Goal: Information Seeking & Learning: Check status

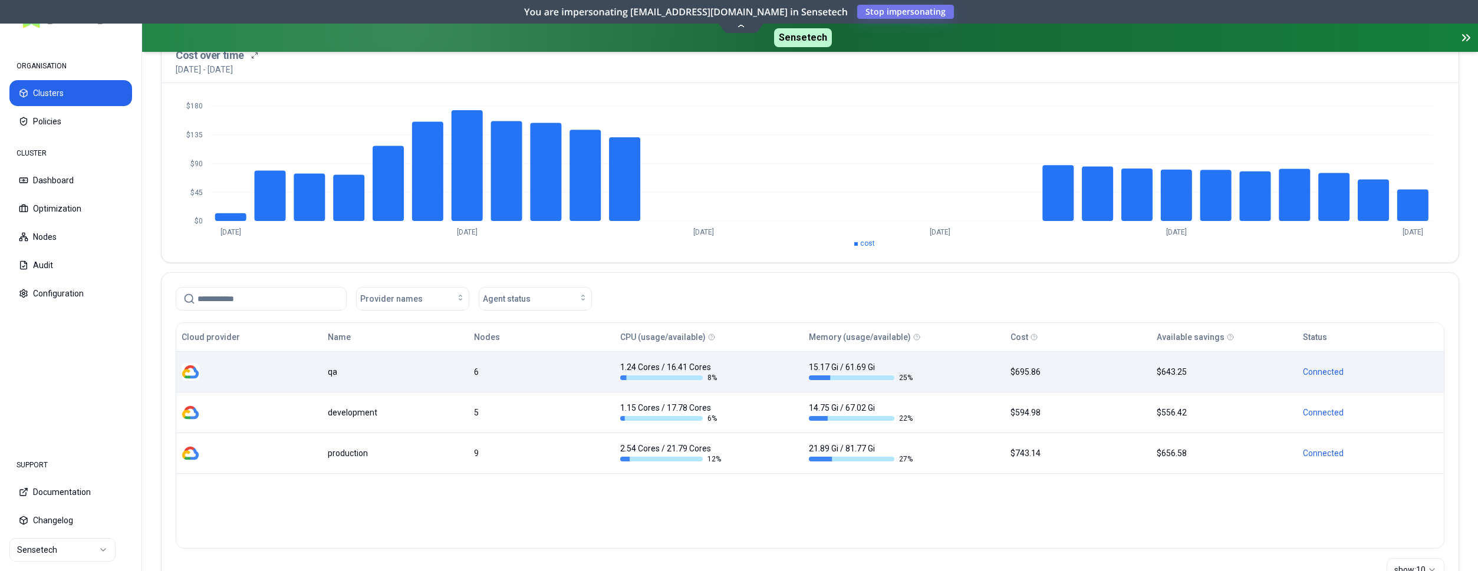
scroll to position [120, 0]
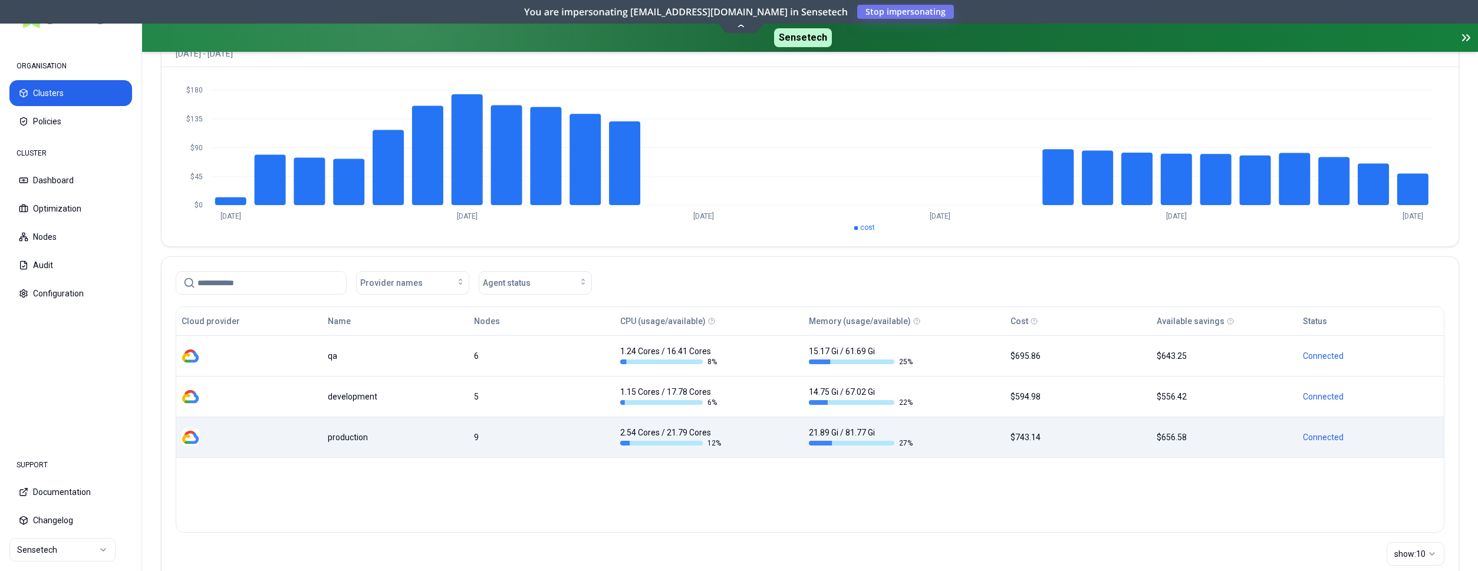
click at [533, 449] on td "9" at bounding box center [542, 437] width 146 height 41
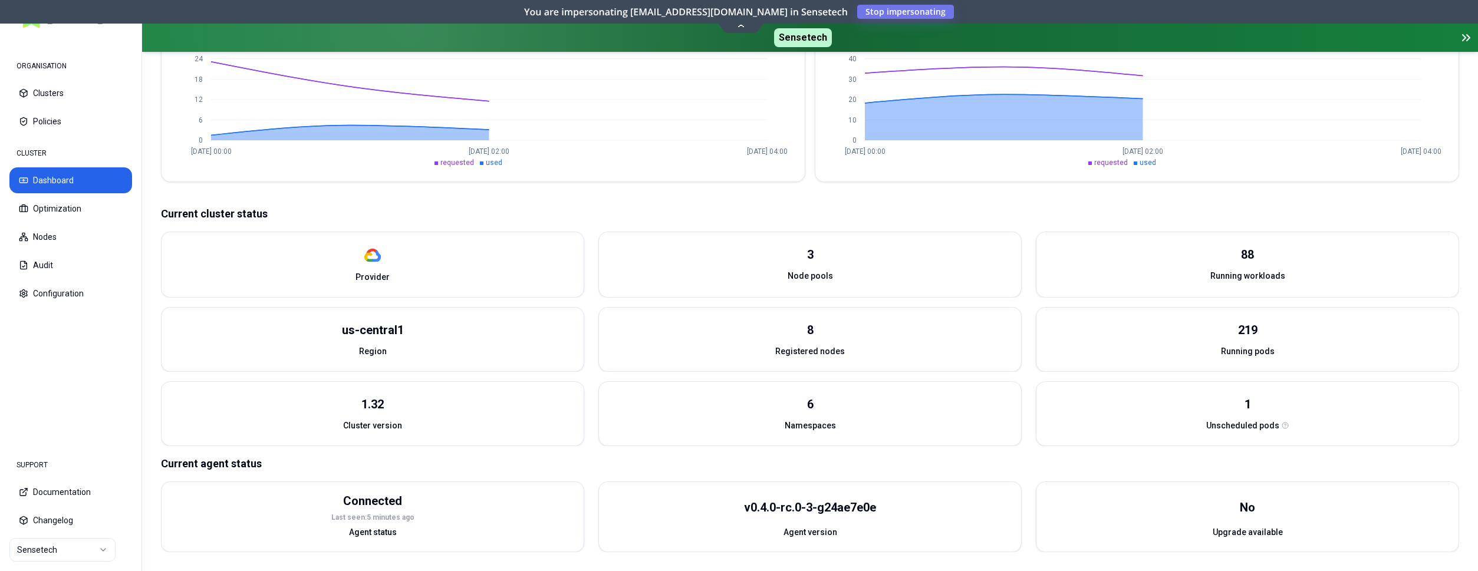
scroll to position [347, 0]
click at [74, 203] on button "Optimization" at bounding box center [70, 209] width 123 height 26
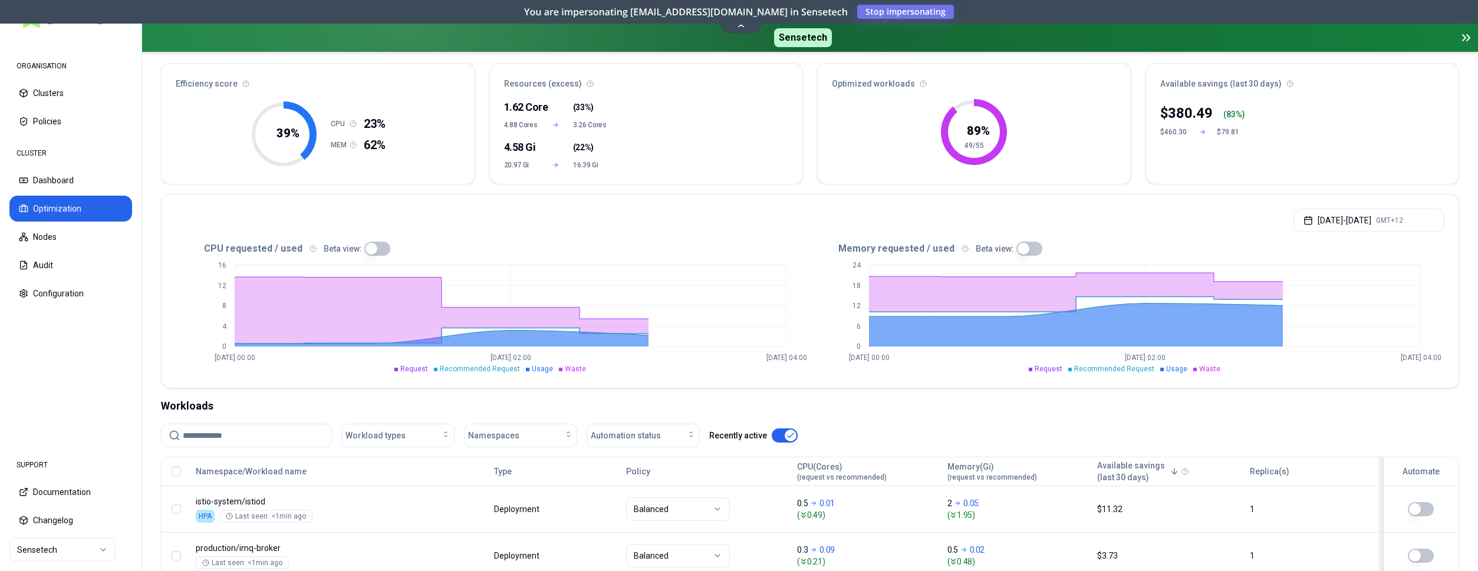
scroll to position [120, 0]
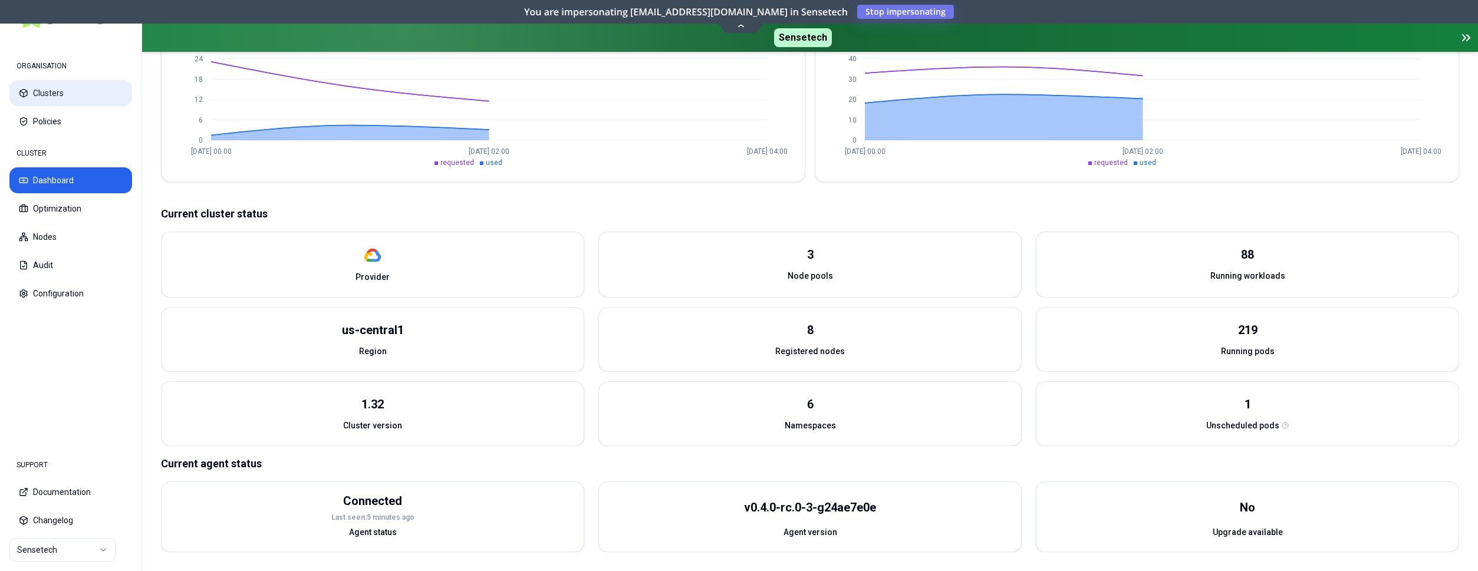
scroll to position [347, 0]
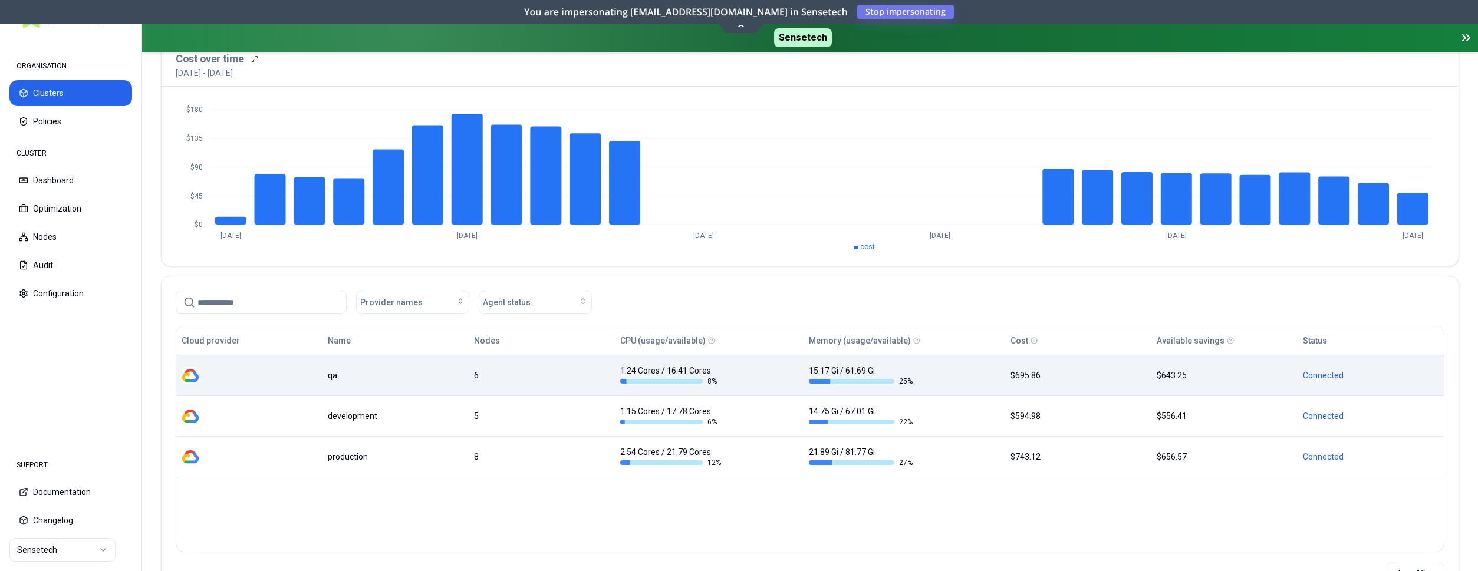
scroll to position [98, 0]
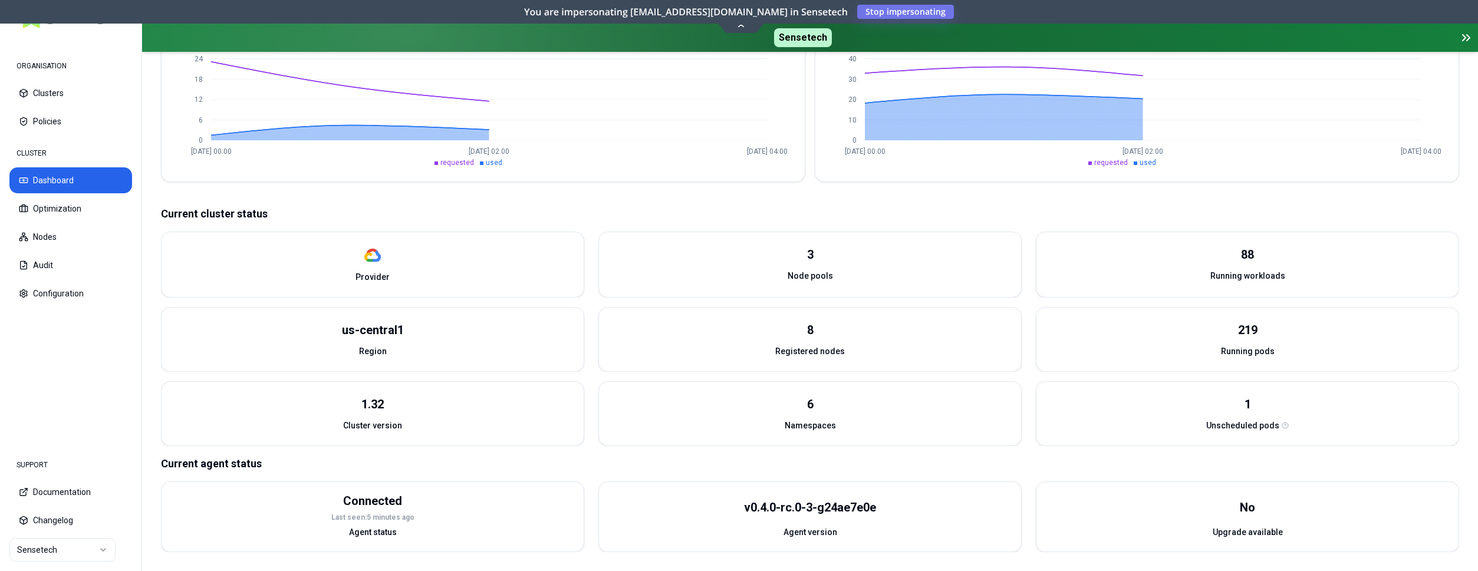
scroll to position [335, 0]
